Goal: Task Accomplishment & Management: Complete application form

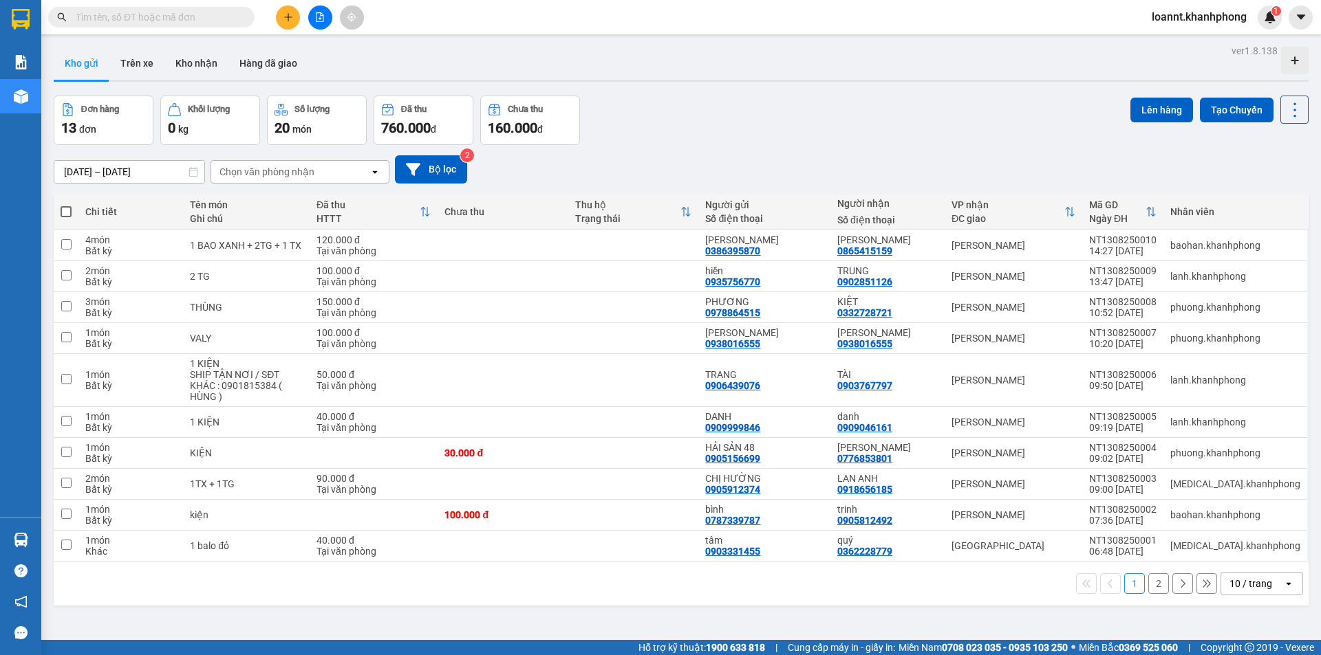
click at [290, 11] on button at bounding box center [288, 18] width 24 height 24
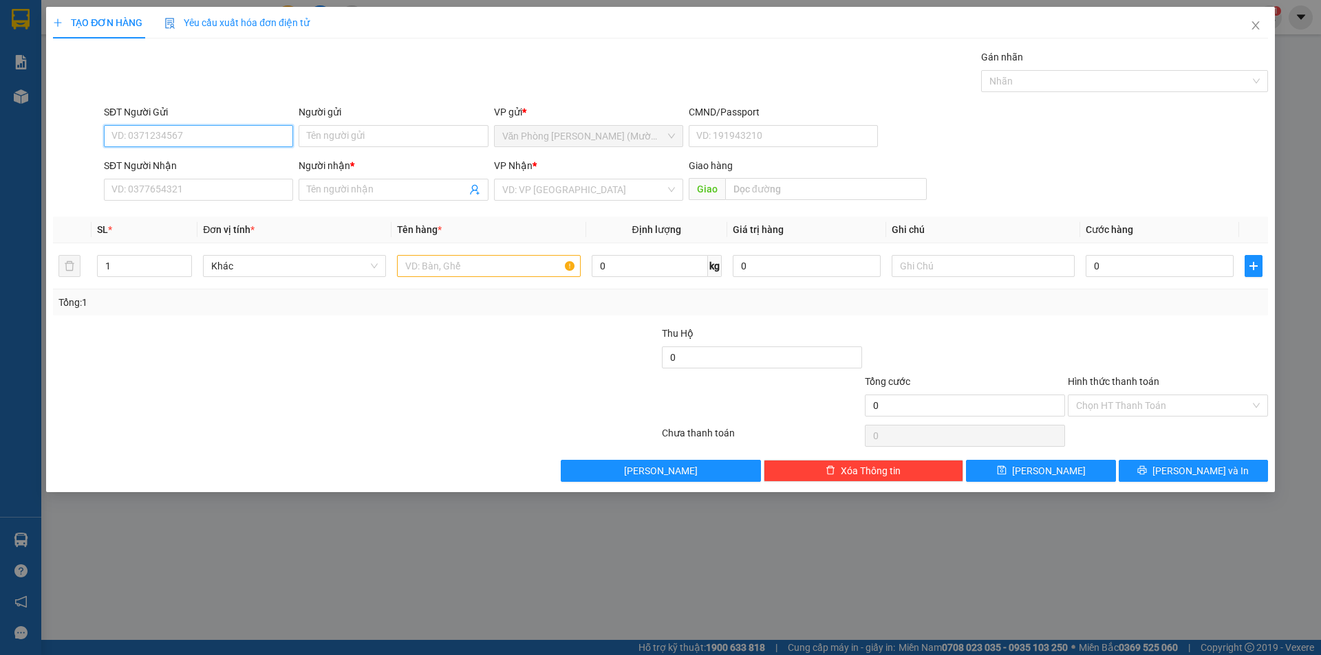
click at [150, 134] on input "SĐT Người Gửi" at bounding box center [198, 136] width 189 height 22
type input "0386671634"
click at [335, 140] on input "Người gửi" at bounding box center [392, 136] width 189 height 22
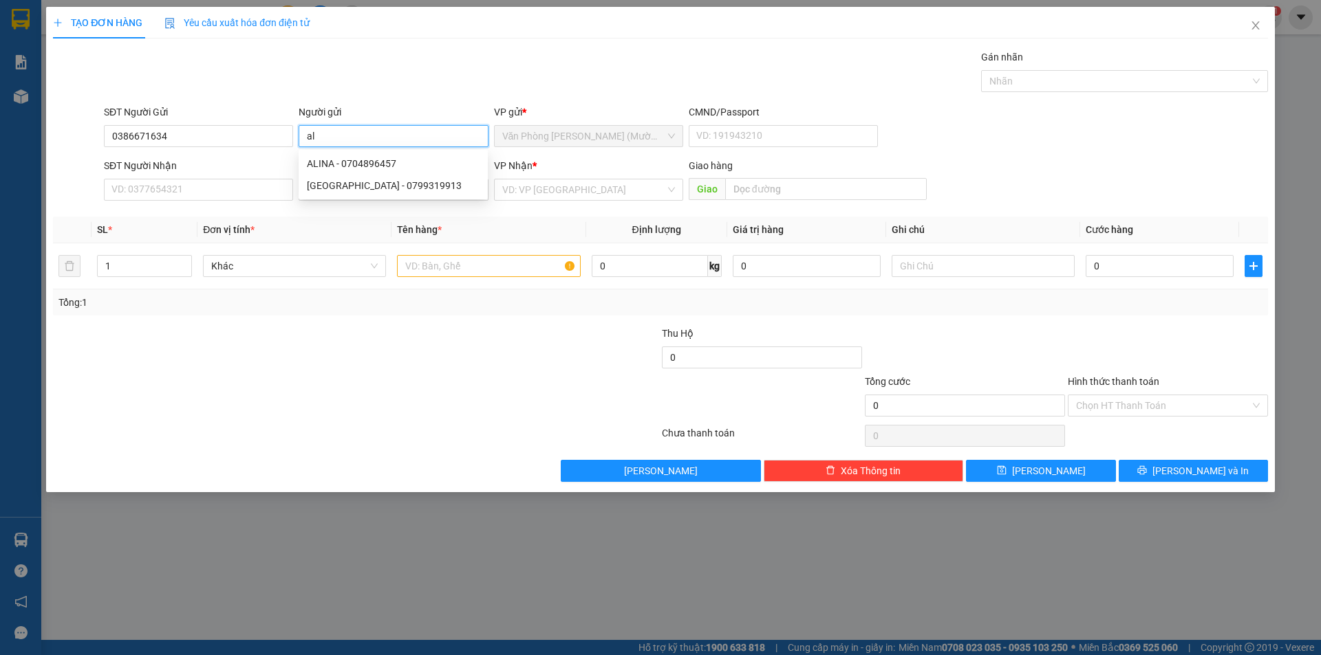
type input "a"
type input "ALINA"
click at [204, 193] on input "SĐT Người Nhận" at bounding box center [198, 190] width 189 height 22
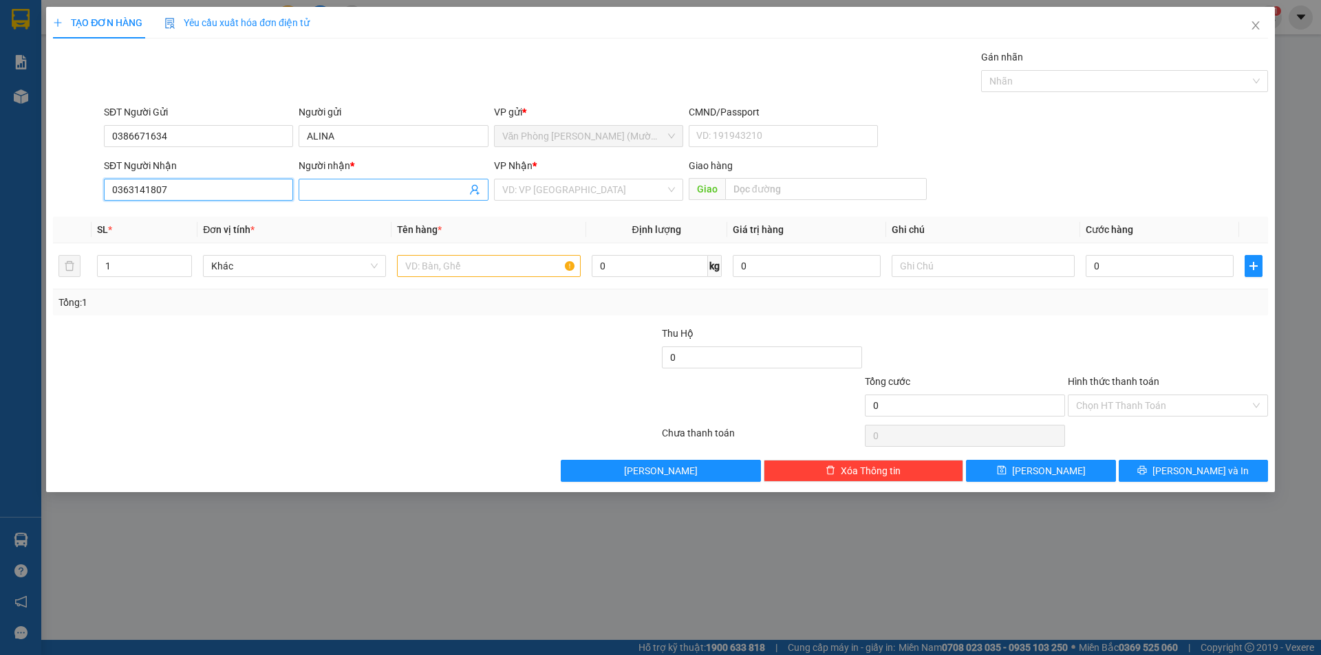
type input "0363141807"
click at [339, 184] on input "Người nhận *" at bounding box center [386, 189] width 159 height 15
click at [594, 203] on div "VP Nhận * VD: VP [GEOGRAPHIC_DATA]" at bounding box center [588, 182] width 189 height 48
click at [574, 186] on input "search" at bounding box center [583, 190] width 163 height 21
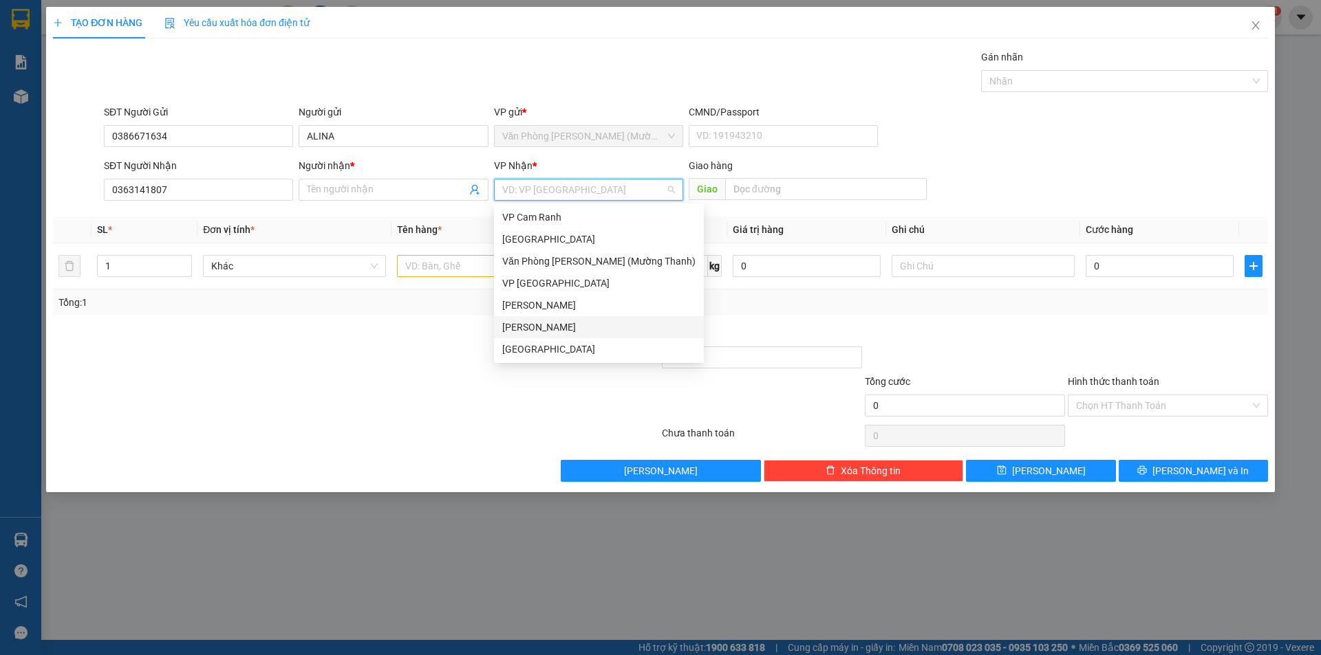
click at [561, 330] on div "[PERSON_NAME]" at bounding box center [598, 327] width 193 height 15
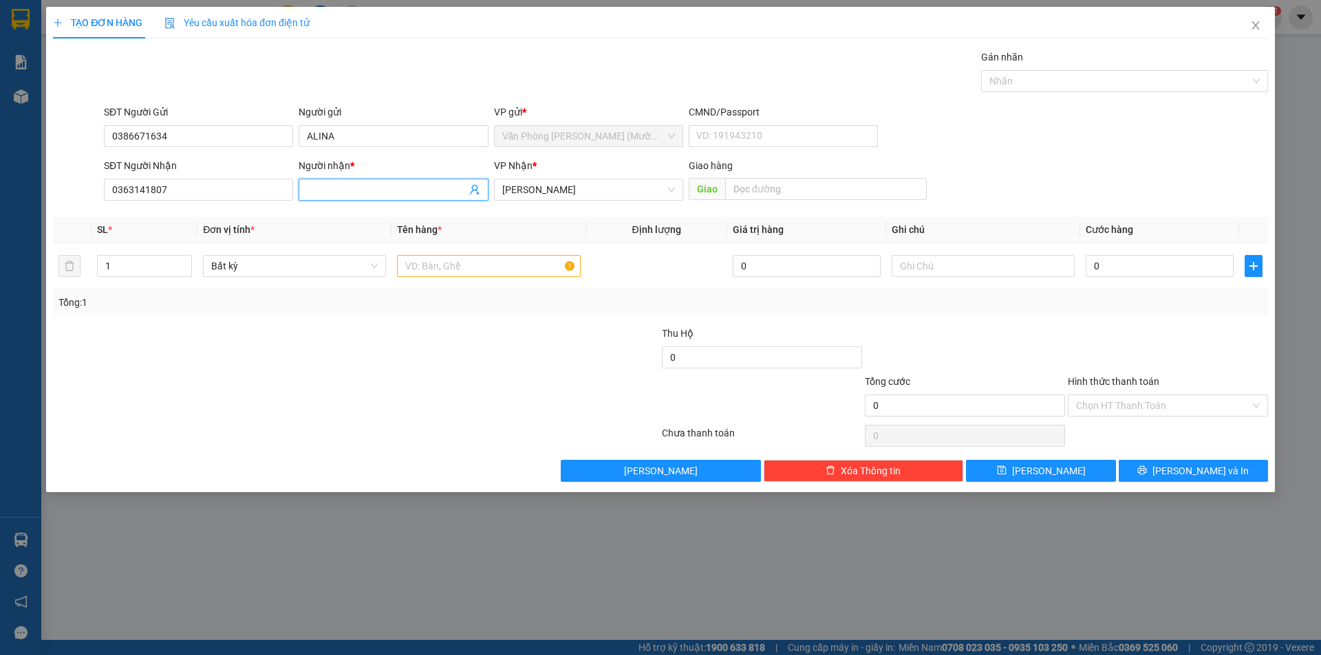
click at [429, 191] on input "Người nhận *" at bounding box center [386, 189] width 159 height 15
type input "GRIGORII"
click at [441, 272] on input "text" at bounding box center [488, 266] width 183 height 22
click at [147, 274] on input "1" at bounding box center [145, 266] width 94 height 21
click at [131, 270] on input "number" at bounding box center [145, 266] width 94 height 21
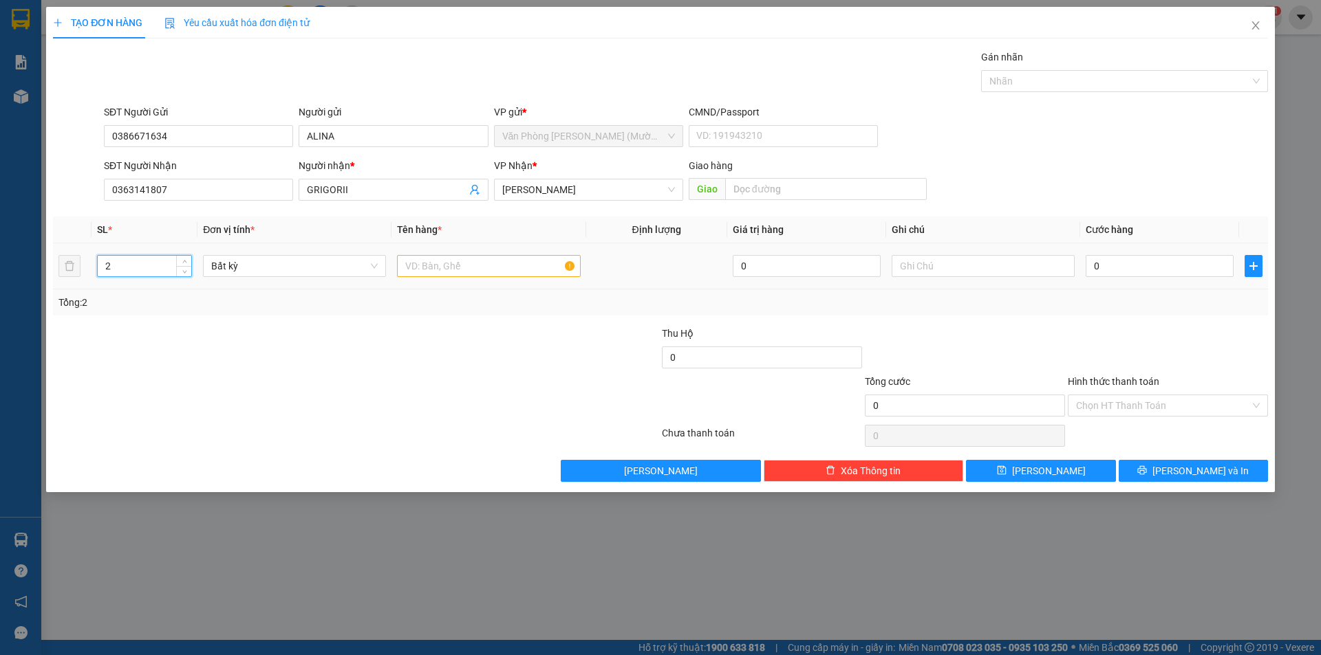
type input "2"
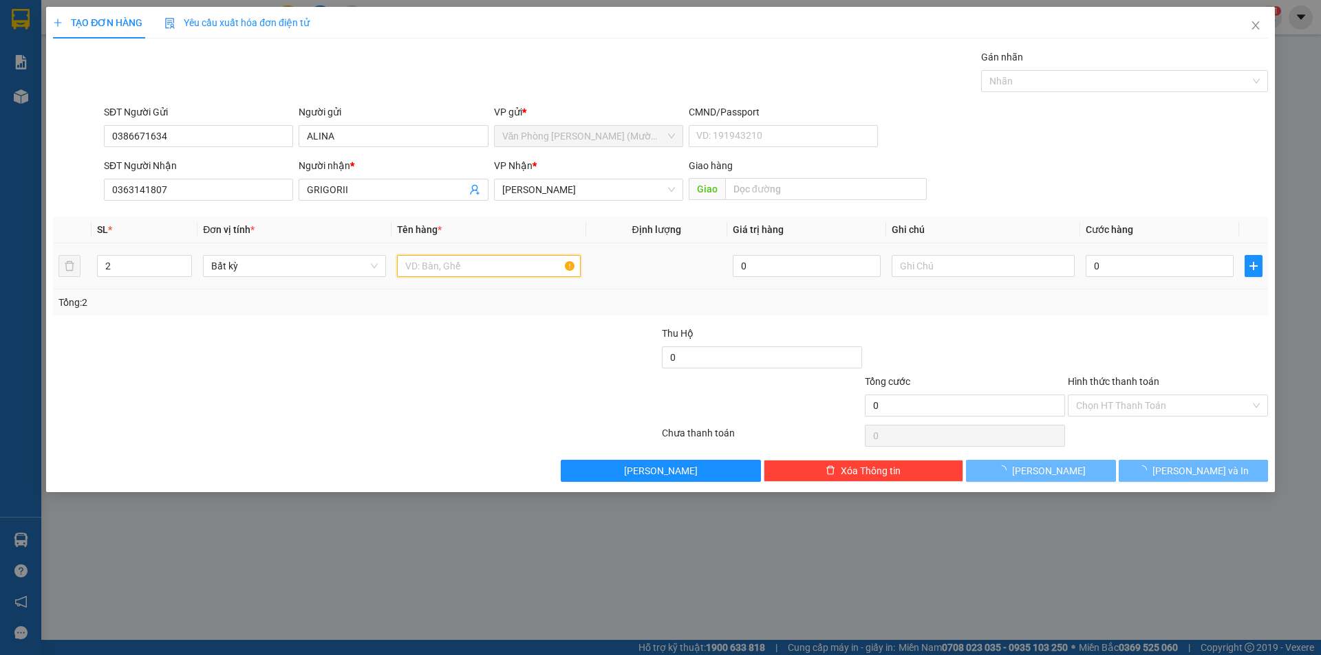
click at [473, 265] on input "text" at bounding box center [488, 266] width 183 height 22
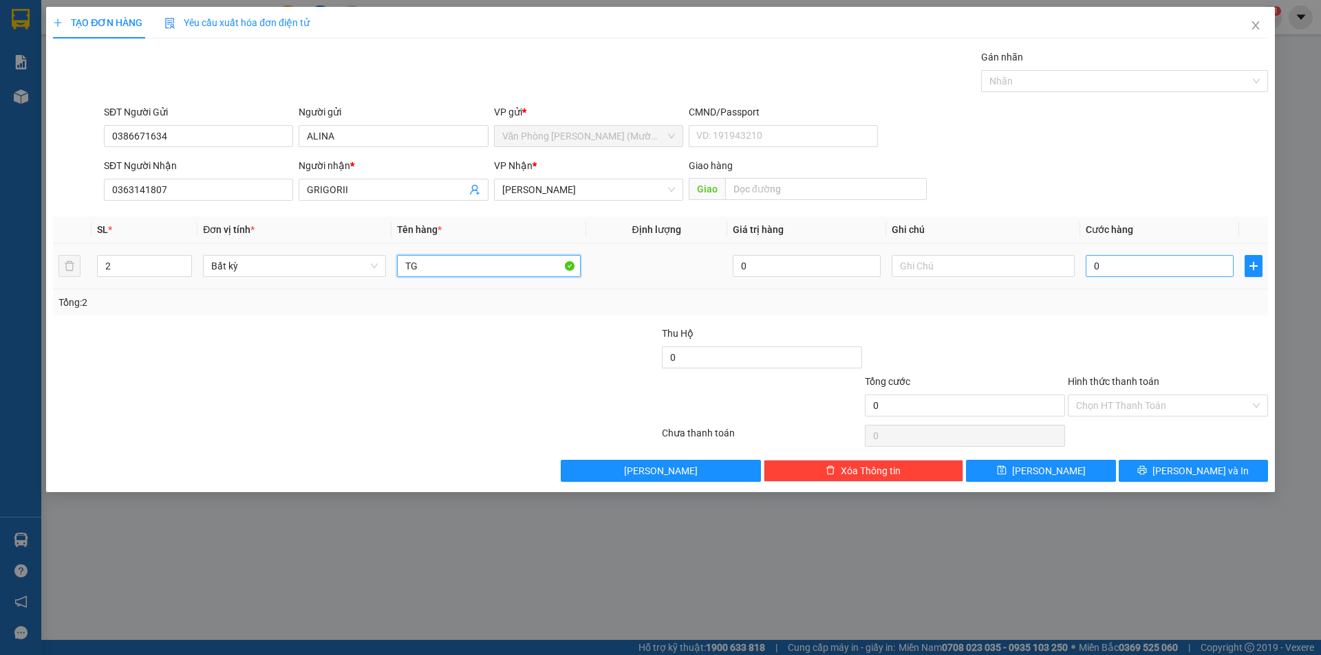
type input "TG"
click at [1156, 267] on input "0" at bounding box center [1159, 266] width 148 height 22
type input "6"
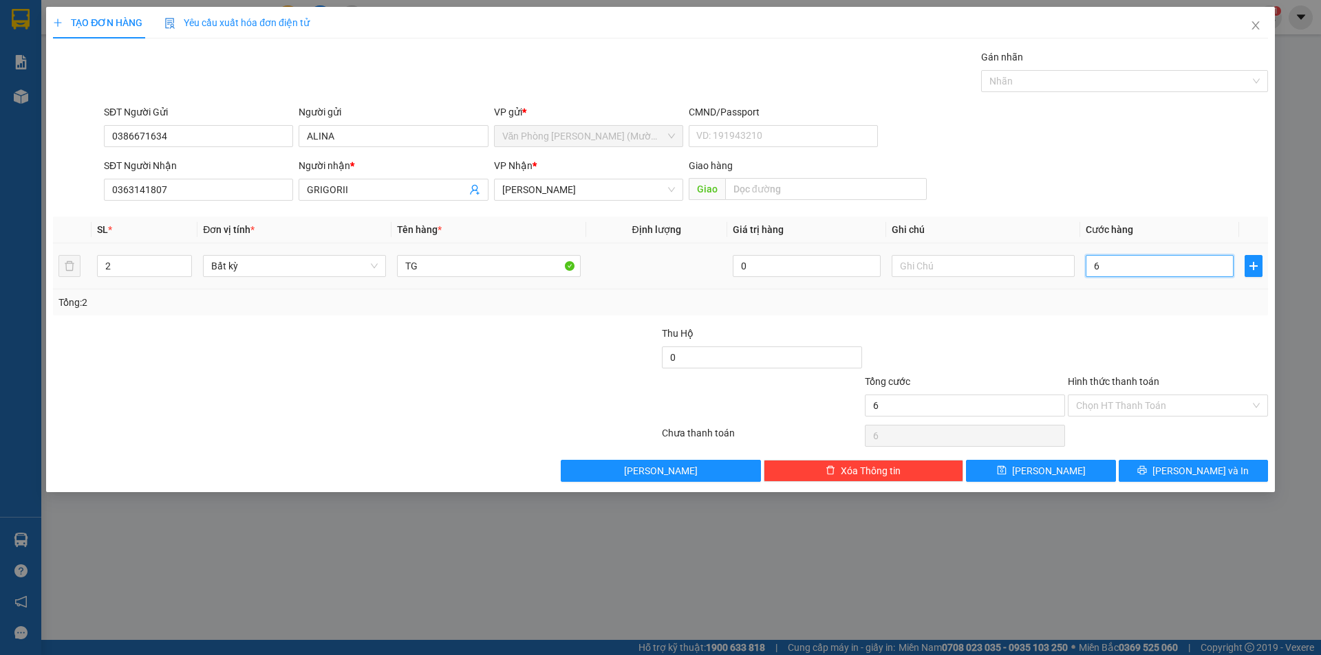
type input "60"
type input "60.000"
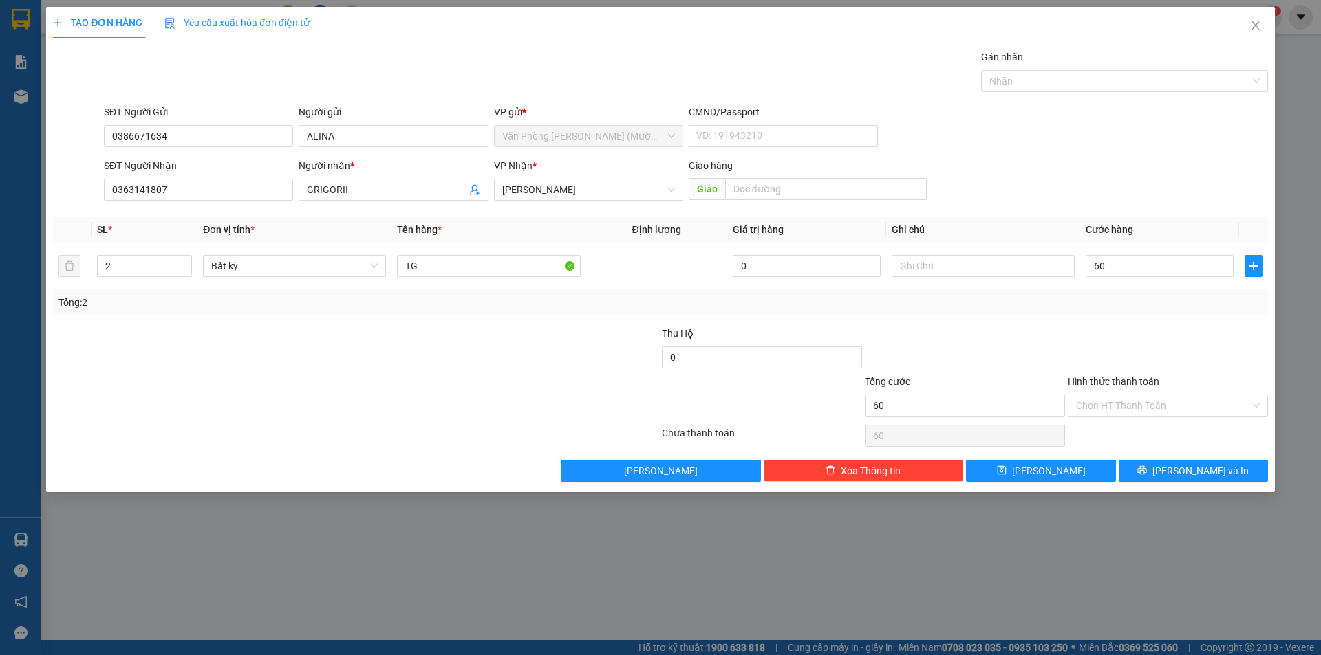
type input "60.000"
click at [1133, 341] on div at bounding box center [1167, 350] width 203 height 48
click at [1207, 478] on span "[PERSON_NAME] và In" at bounding box center [1200, 471] width 96 height 15
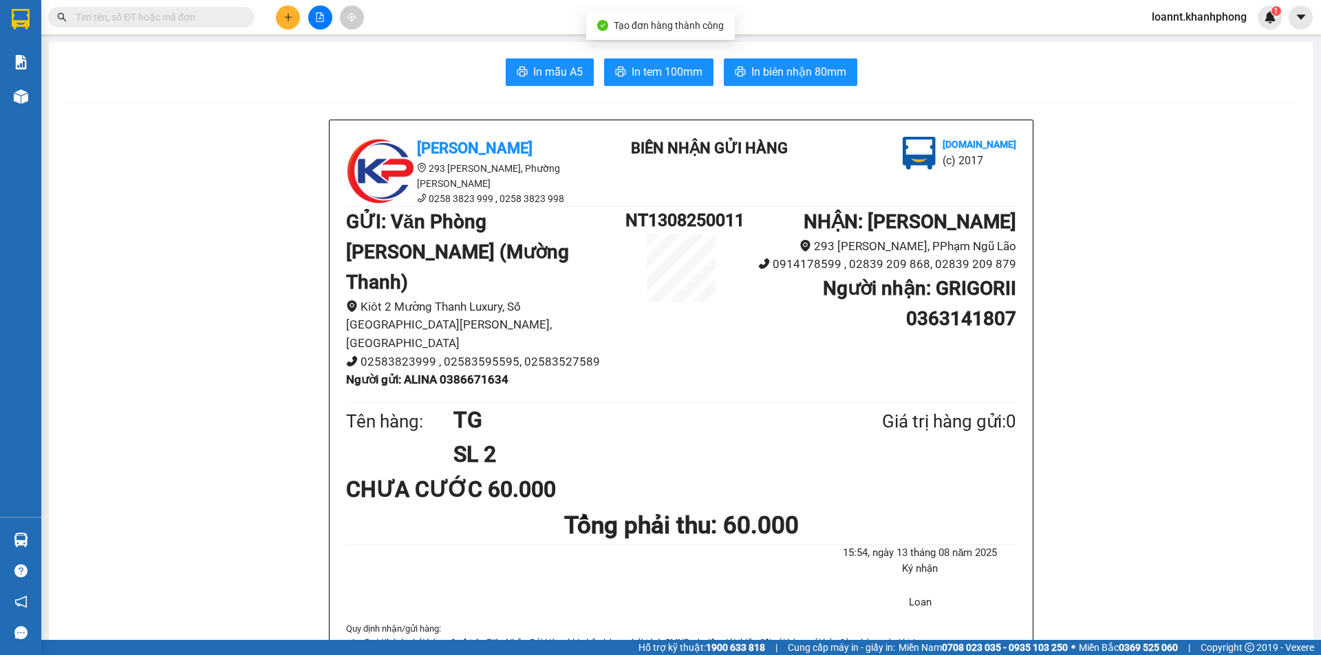
click at [769, 69] on span "In biên nhận 80mm" at bounding box center [798, 71] width 95 height 17
click at [785, 72] on span "In biên nhận 80mm" at bounding box center [798, 71] width 95 height 17
click at [556, 63] on span "In mẫu A5" at bounding box center [558, 71] width 50 height 17
